Goal: Find specific page/section: Find specific page/section

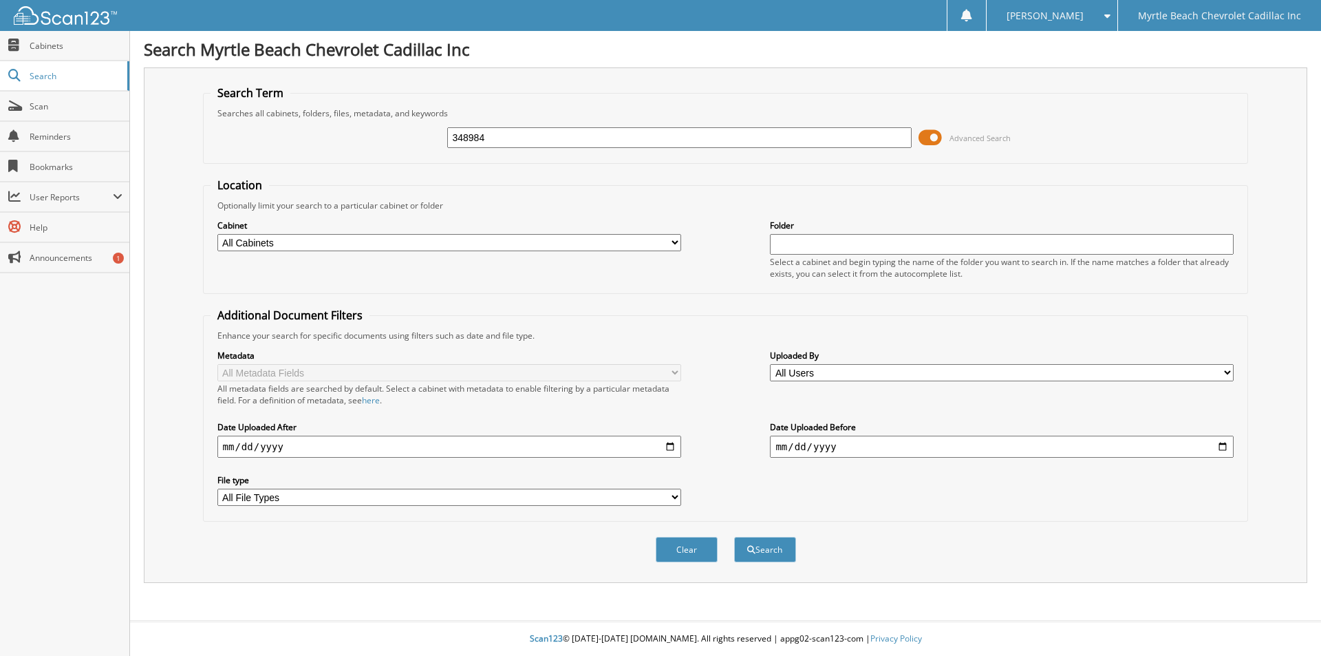
type input "348984"
click at [734, 537] on button "Search" at bounding box center [765, 549] width 62 height 25
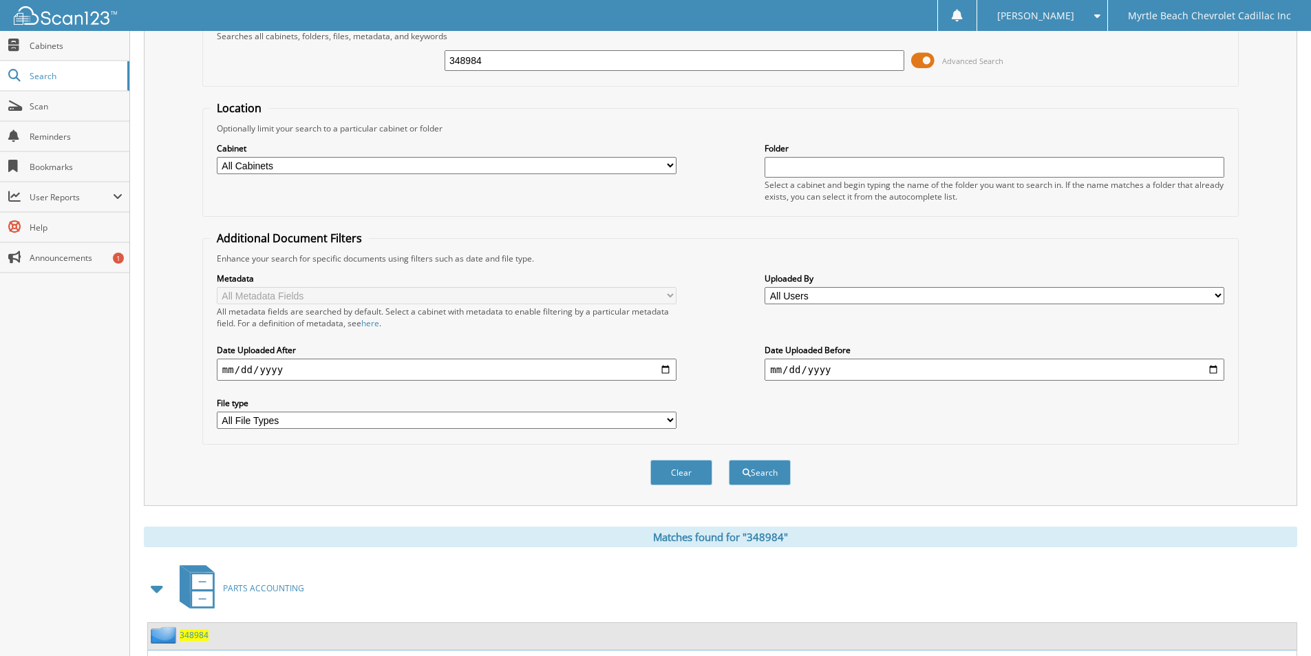
scroll to position [167, 0]
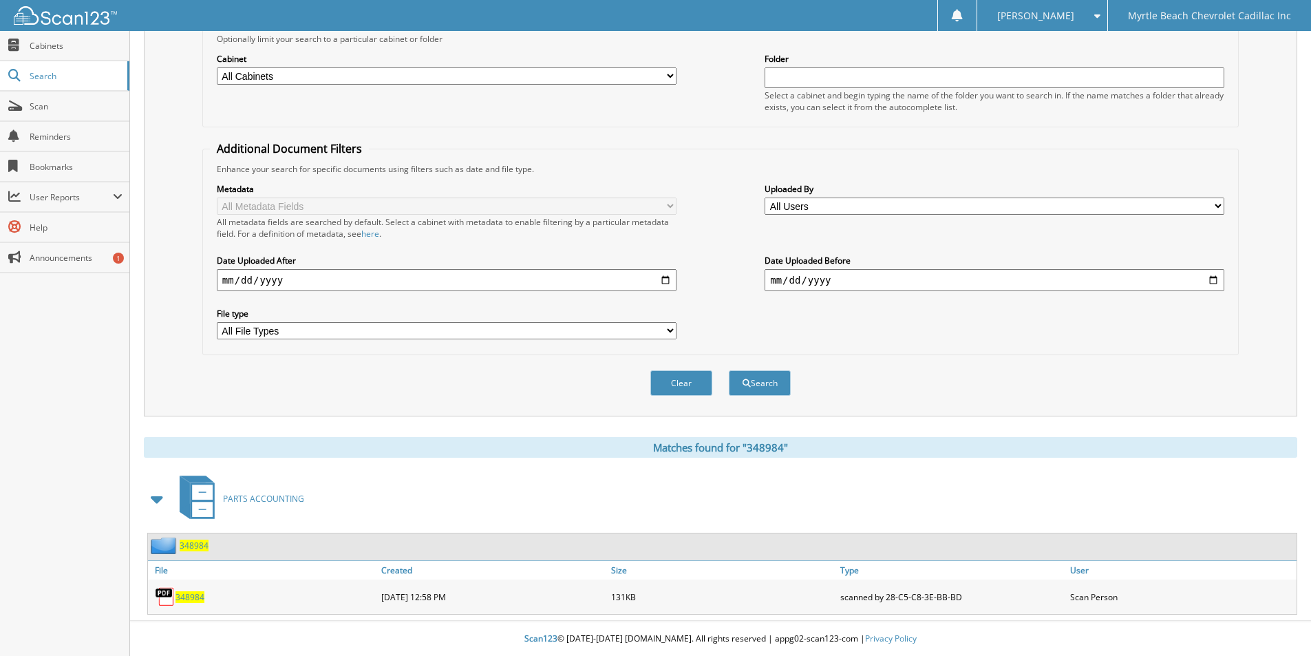
click at [181, 601] on span "348984" at bounding box center [189, 597] width 29 height 12
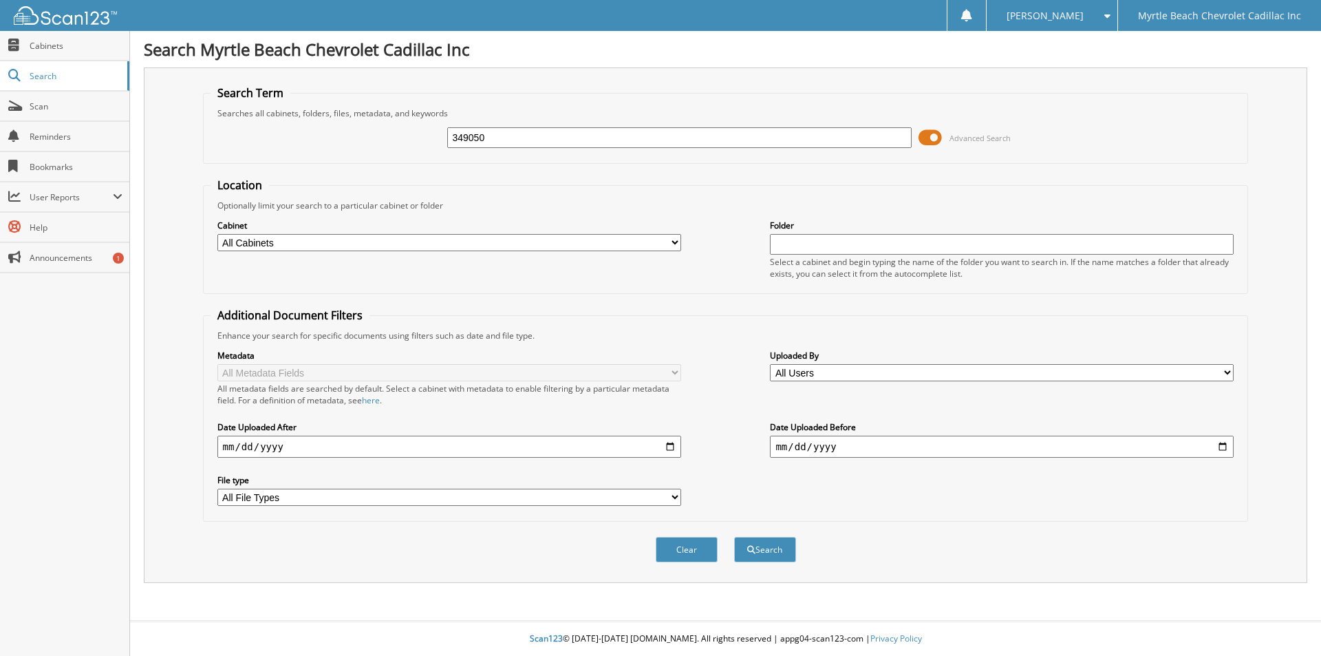
type input "349050"
click at [734, 537] on button "Search" at bounding box center [765, 549] width 62 height 25
